Goal: Task Accomplishment & Management: Manage account settings

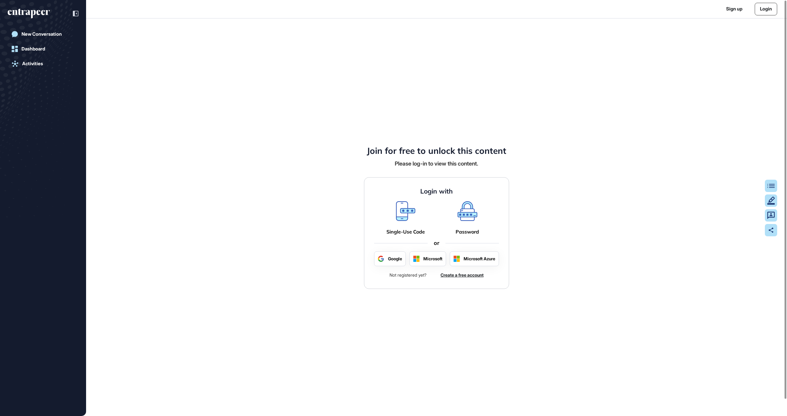
click at [467, 217] on icon at bounding box center [467, 211] width 20 height 20
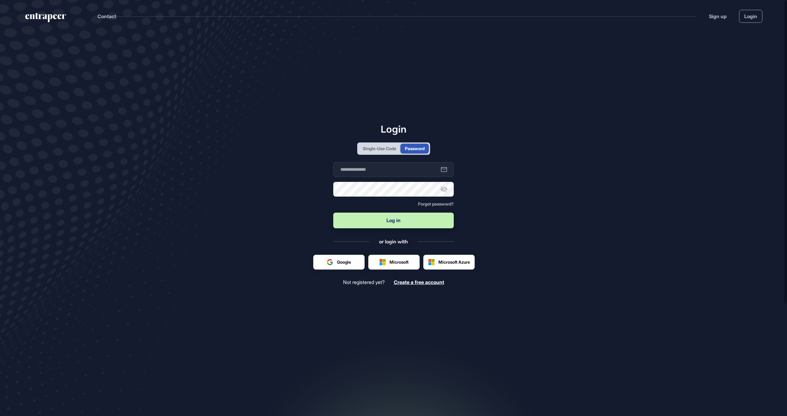
scroll to position [0, 0]
click at [396, 171] on input "text" at bounding box center [393, 169] width 120 height 15
type input "**********"
click at [423, 220] on button "Log in" at bounding box center [393, 220] width 120 height 16
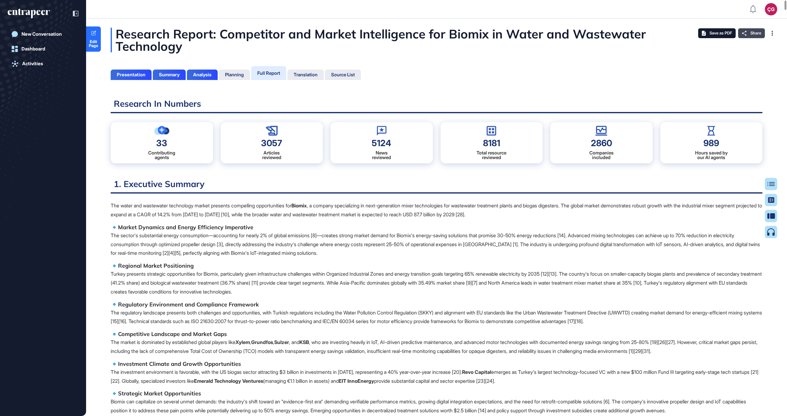
scroll to position [385, 2]
click at [97, 42] on span "Edit Page" at bounding box center [93, 44] width 15 height 8
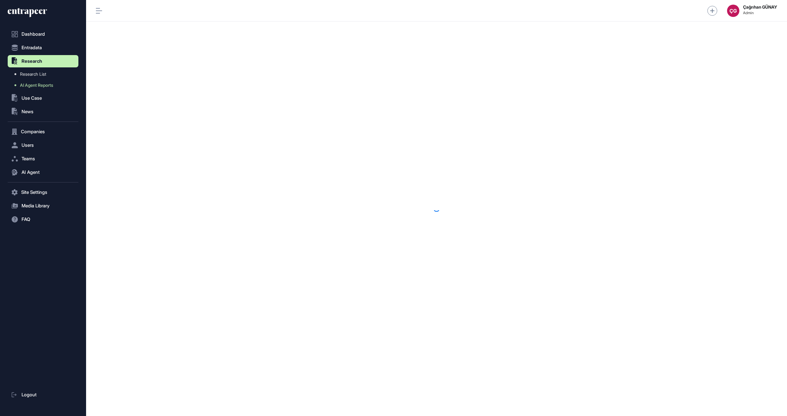
scroll to position [0, 0]
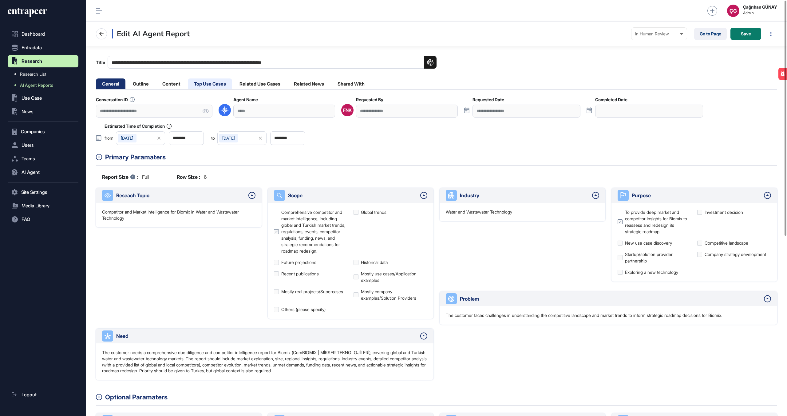
click at [224, 83] on li "Top Use Cases" at bounding box center [210, 83] width 44 height 11
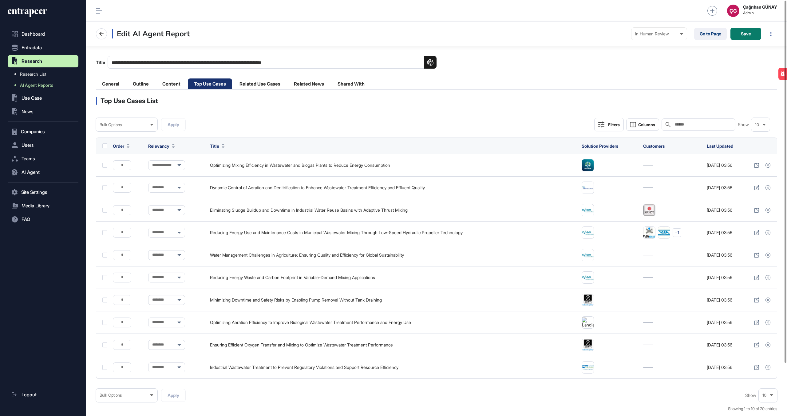
click at [136, 119] on div "Bulk Options" at bounding box center [126, 125] width 61 height 12
click at [241, 128] on div "Bulk Options Bulk Options Add to Reese Archive Apply Filters Columns Search Sho…" at bounding box center [436, 125] width 681 height 14
click at [266, 84] on li "Related Use Cases" at bounding box center [259, 83] width 53 height 11
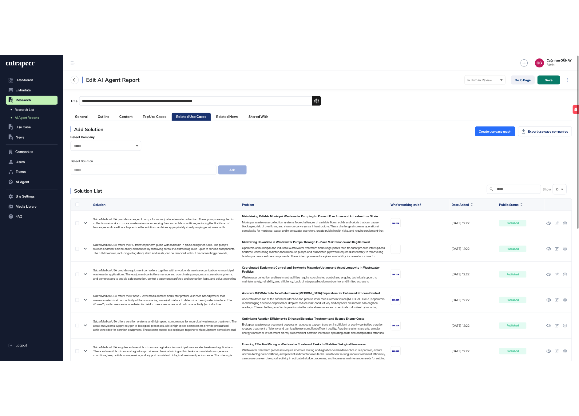
scroll to position [317, 0]
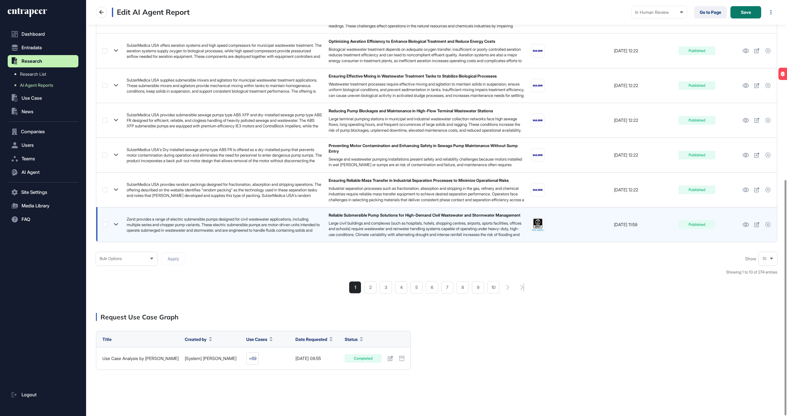
click at [103, 225] on label at bounding box center [104, 224] width 5 height 5
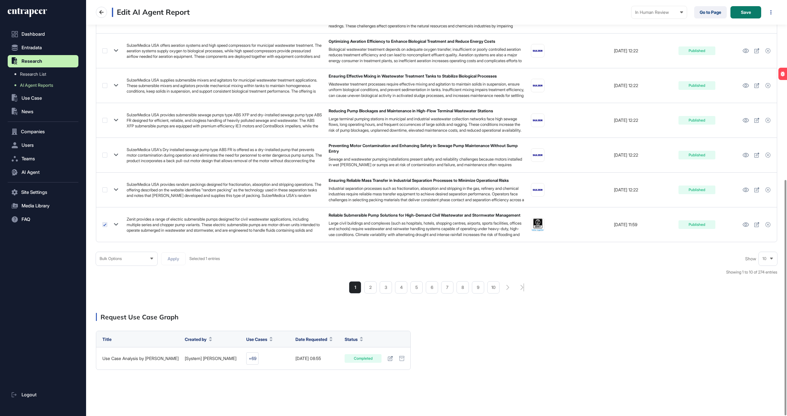
click at [122, 258] on span "Bulk Options" at bounding box center [111, 258] width 22 height 5
click at [138, 237] on li "Create Top Use Case" at bounding box center [127, 235] width 58 height 12
click at [261, 250] on div "Solution List Search Show 10 Solution Problem Who's working on it? Date Added P…" at bounding box center [436, 77] width 681 height 434
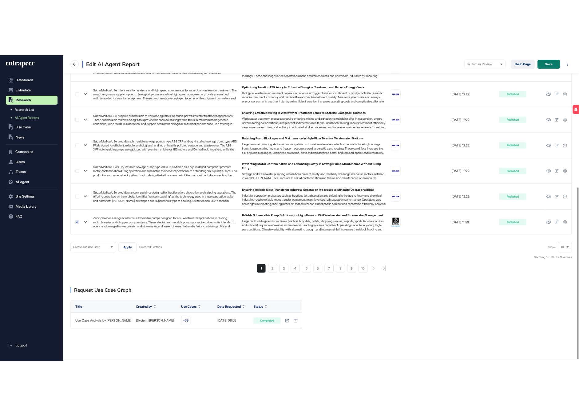
scroll to position [319, 0]
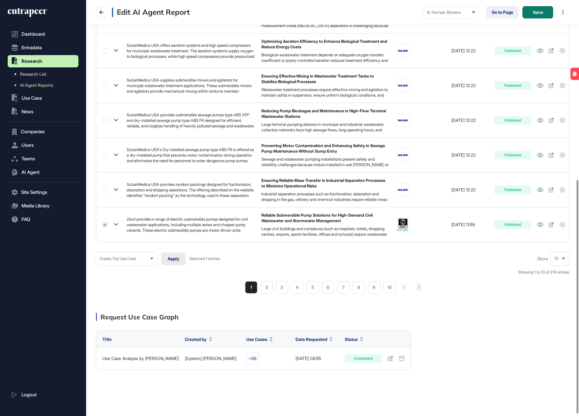
click at [175, 263] on button "Apply" at bounding box center [173, 258] width 25 height 13
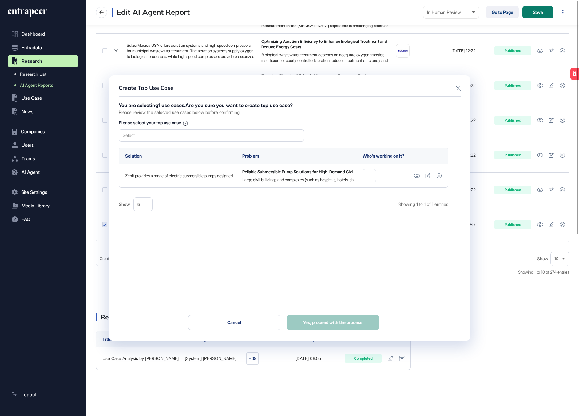
scroll to position [0, 0]
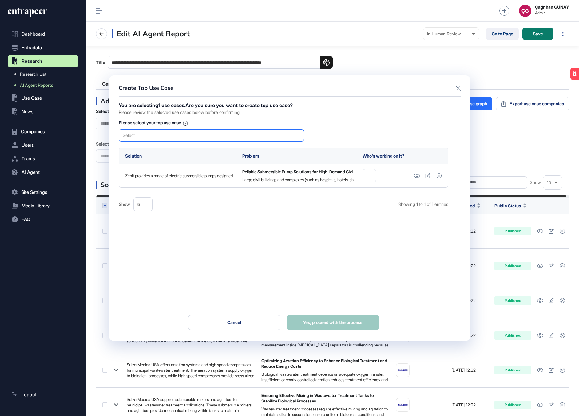
click at [237, 133] on div "Select" at bounding box center [211, 135] width 185 height 12
click at [238, 144] on span "Reliable Submersible Pump Solutions for High-Demand Civil Wastewater and Stormw…" at bounding box center [211, 146] width 179 height 5
click at [339, 136] on div "You are selecting 1 use cases. Are you sure you want to create top use case? Pl…" at bounding box center [284, 217] width 330 height 228
click at [329, 321] on span "Yes, proceed with the process" at bounding box center [332, 323] width 59 height 4
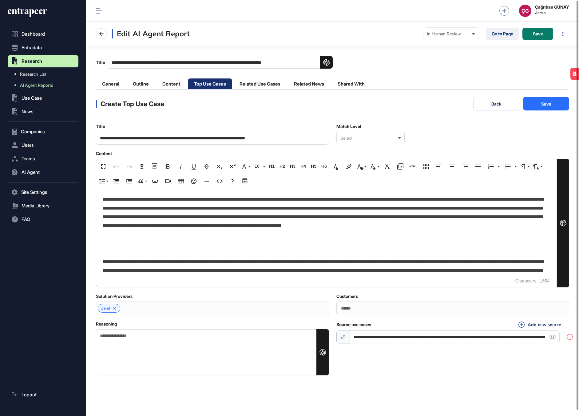
click at [561, 104] on button "Save" at bounding box center [546, 104] width 46 height 14
click at [128, 346] on textarea "Reasoning" at bounding box center [212, 352] width 233 height 46
type textarea "****"
click at [557, 101] on button "Save" at bounding box center [546, 104] width 46 height 14
click at [199, 357] on textarea "****" at bounding box center [212, 352] width 233 height 46
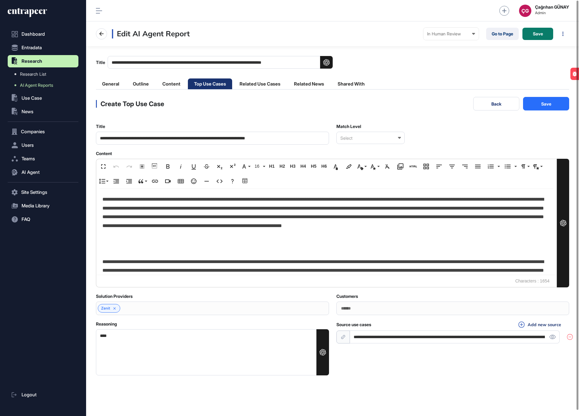
click at [389, 137] on div "Select" at bounding box center [370, 138] width 68 height 12
click at [387, 147] on div "Perfect Match" at bounding box center [370, 149] width 67 height 10
click at [558, 97] on button "Save" at bounding box center [546, 104] width 46 height 14
click at [495, 108] on button "Back" at bounding box center [496, 104] width 46 height 14
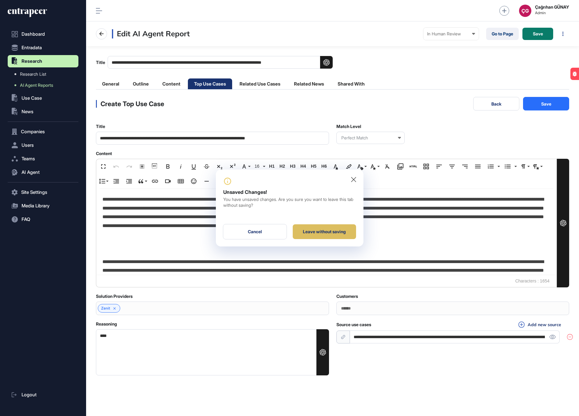
click at [337, 226] on div "Leave without saving" at bounding box center [324, 231] width 63 height 15
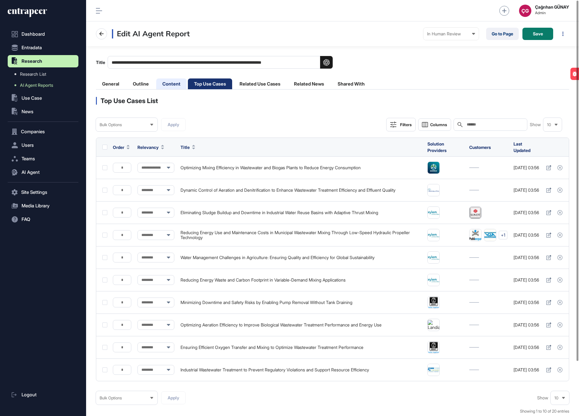
click at [171, 78] on li "Content" at bounding box center [171, 83] width 30 height 11
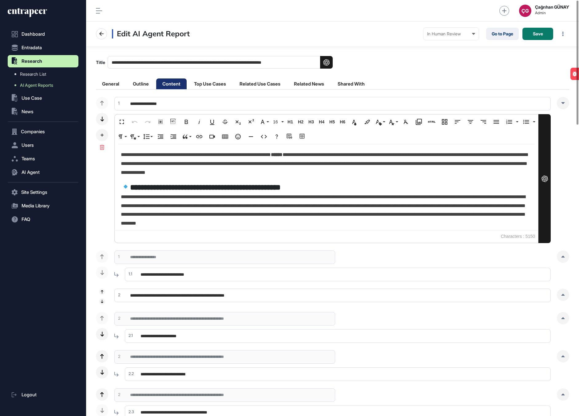
click at [215, 81] on li "Top Use Cases" at bounding box center [210, 83] width 44 height 11
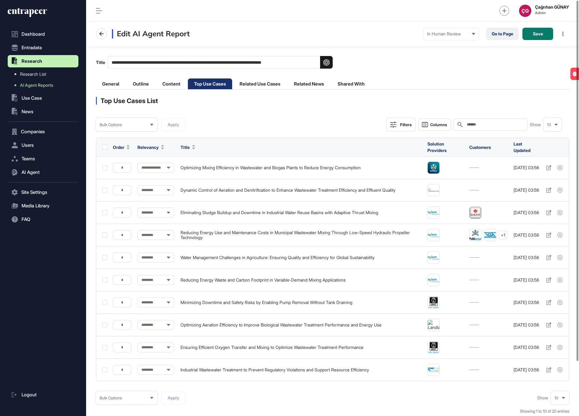
scroll to position [4, 0]
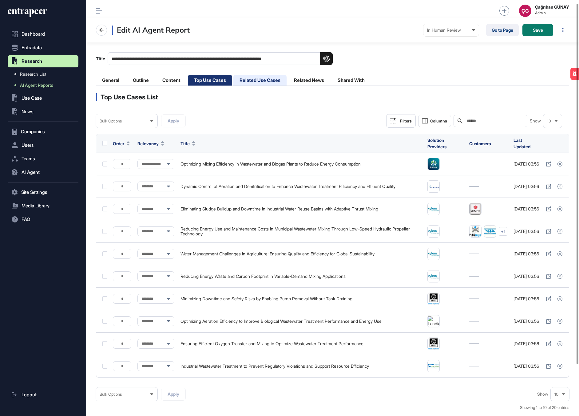
click at [265, 81] on li "Related Use Cases" at bounding box center [259, 80] width 53 height 11
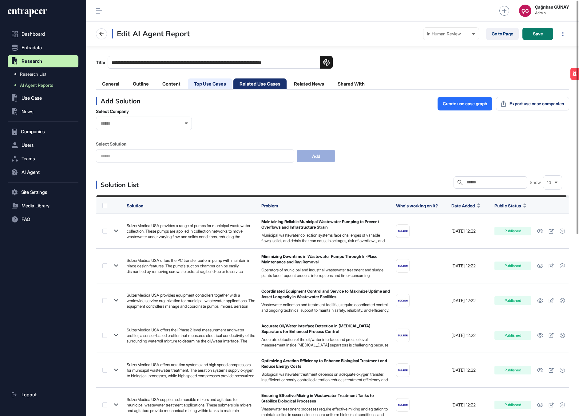
click at [220, 81] on li "Top Use Cases" at bounding box center [210, 83] width 44 height 11
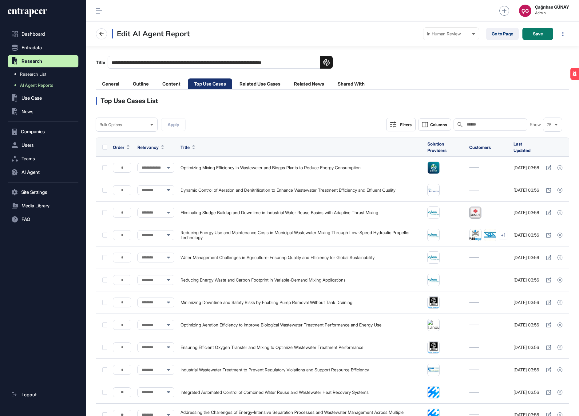
scroll to position [0, 0]
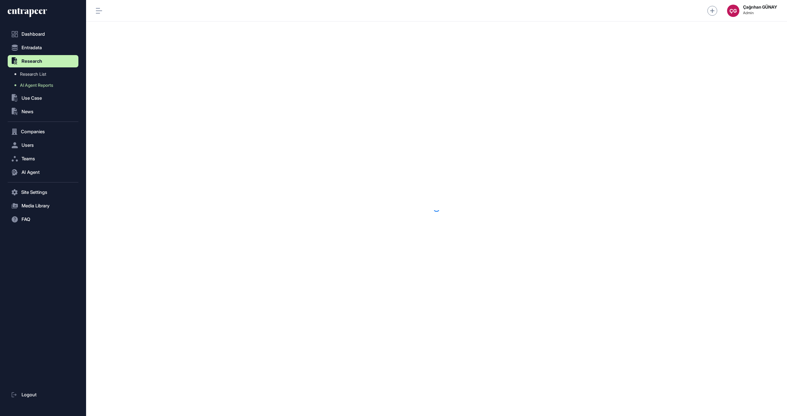
scroll to position [0, 0]
